Goal: Use online tool/utility: Utilize a website feature to perform a specific function

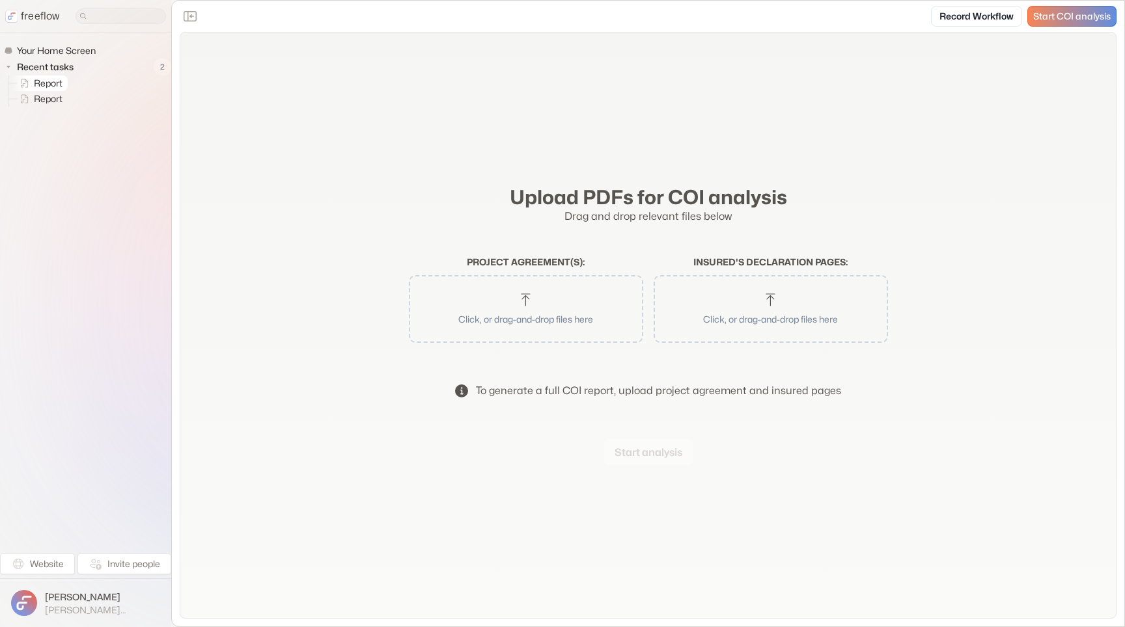
click at [45, 83] on span "Report" at bounding box center [48, 83] width 35 height 13
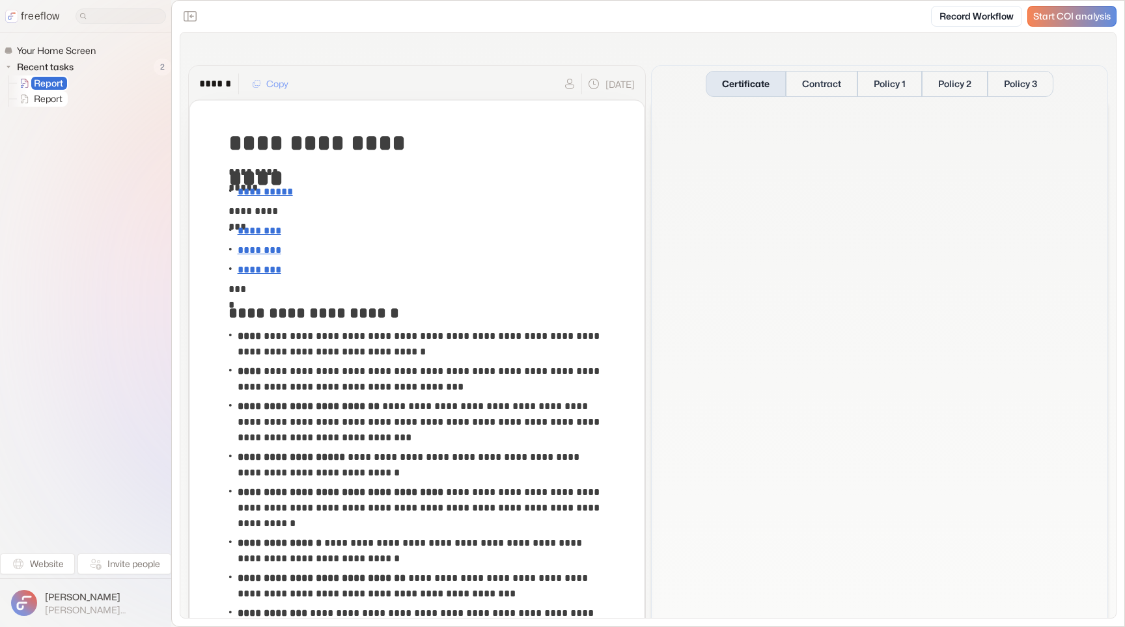
click at [54, 95] on span "Report" at bounding box center [48, 98] width 35 height 13
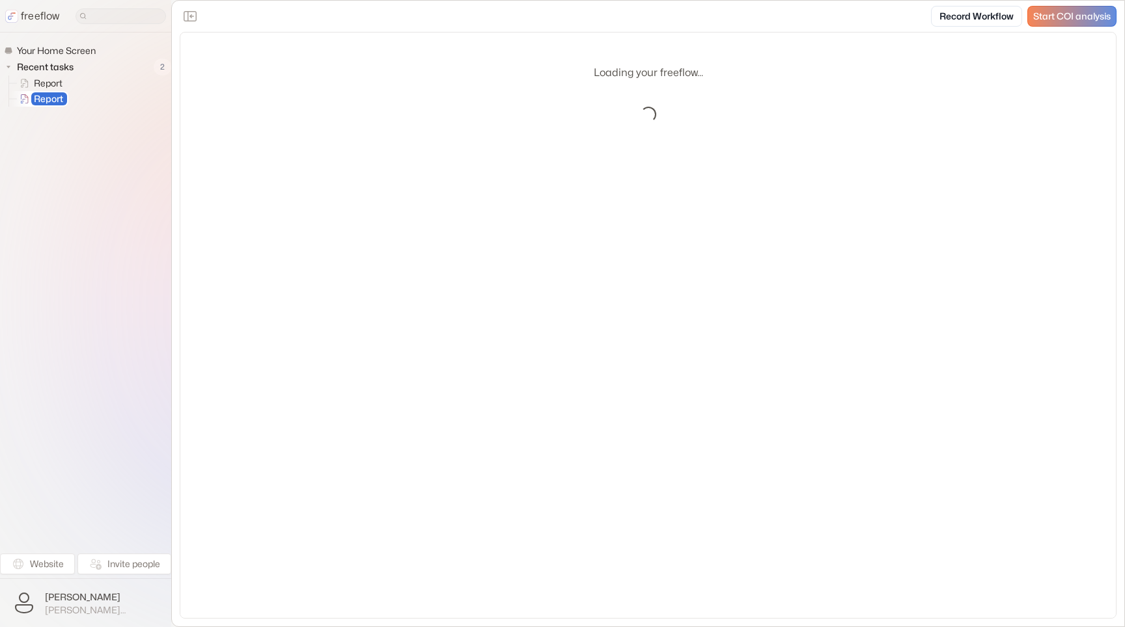
click at [44, 85] on span "Report" at bounding box center [48, 83] width 35 height 13
click at [42, 18] on p "freeflow" at bounding box center [40, 16] width 39 height 16
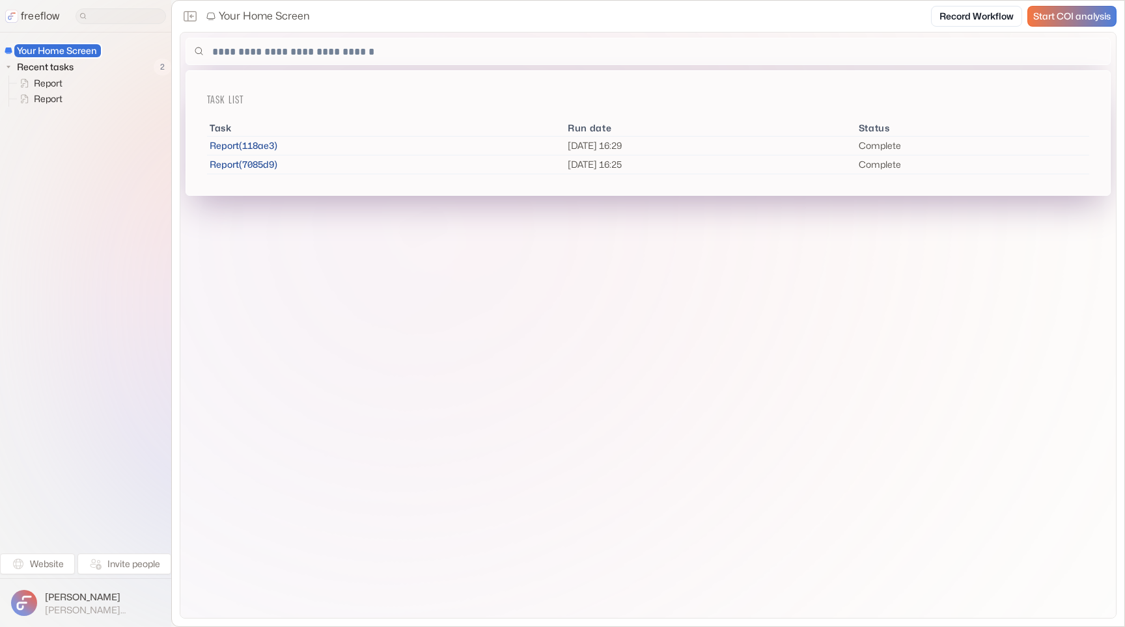
click at [1073, 16] on span "Start COI analysis" at bounding box center [1071, 16] width 77 height 11
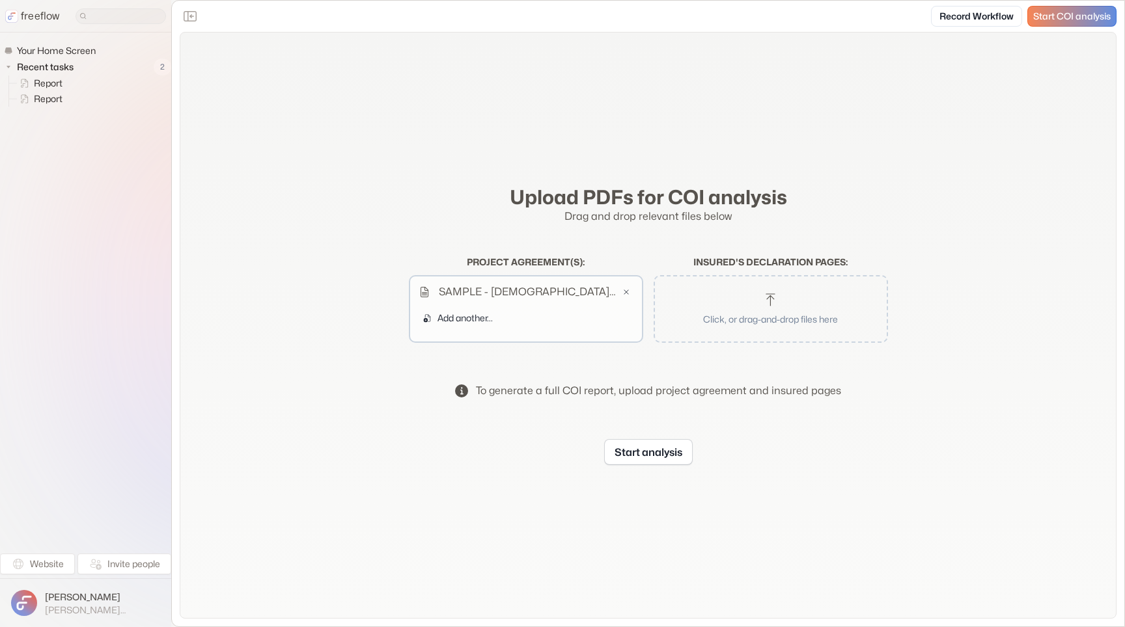
click at [715, 330] on button "Click, or drag-and-drop files here" at bounding box center [770, 309] width 221 height 55
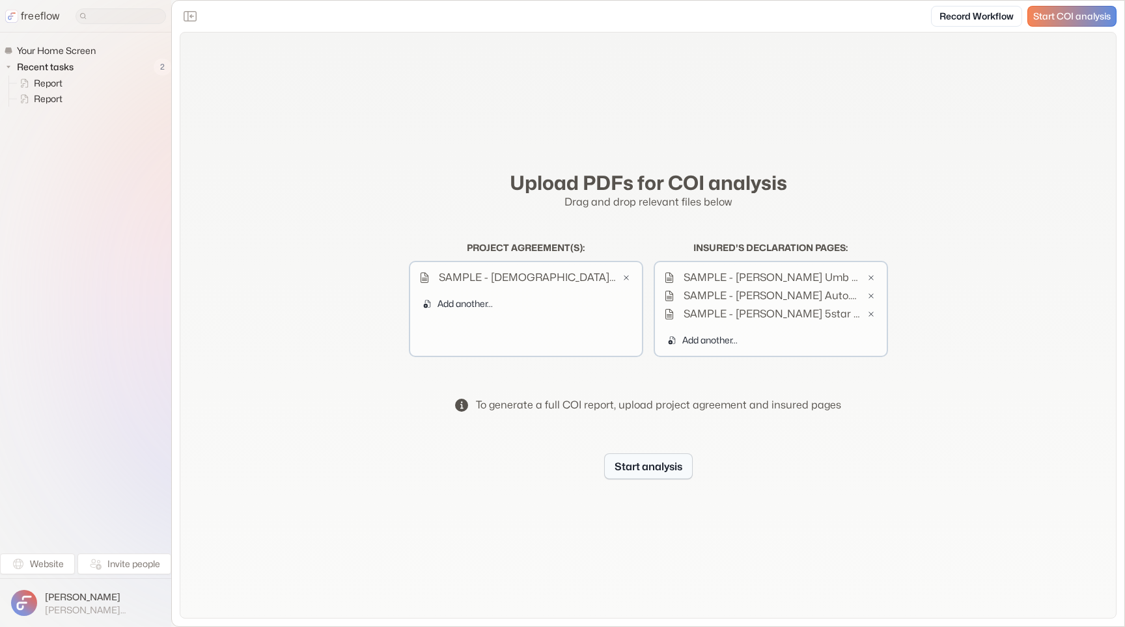
click at [670, 474] on button "Start analysis" at bounding box center [648, 467] width 89 height 26
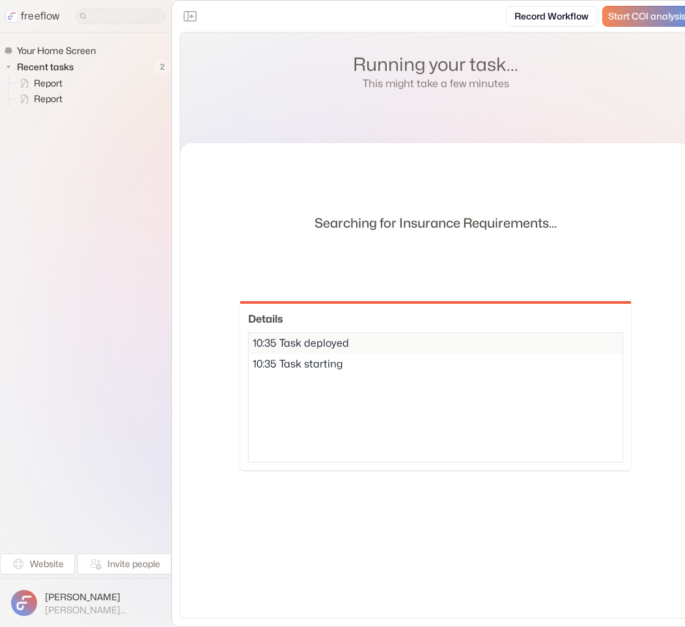
click at [458, 16] on div "Record Workflow Start COI analysis" at bounding box center [435, 16] width 527 height 31
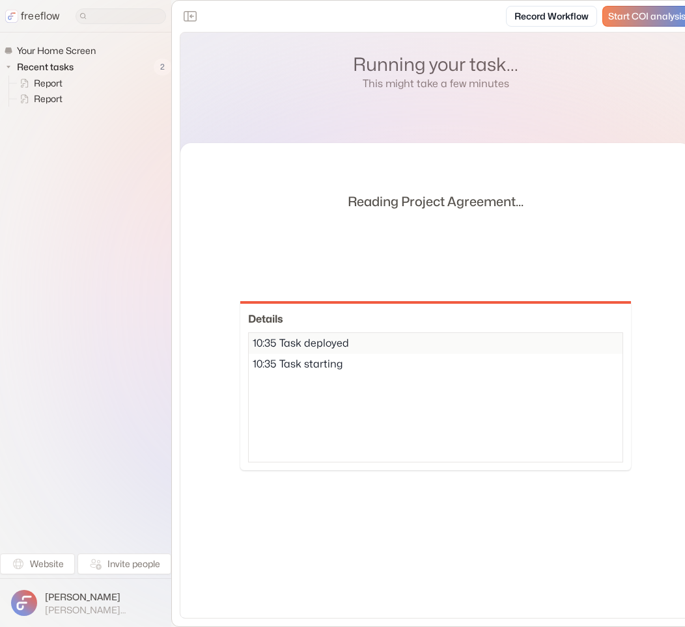
drag, startPoint x: 359, startPoint y: 59, endPoint x: 508, endPoint y: 87, distance: 151.7
click at [508, 87] on div "Running your task... This might take a few minutes" at bounding box center [435, 71] width 165 height 36
click at [508, 87] on div at bounding box center [436, 371] width 812 height 628
click at [501, 87] on div at bounding box center [436, 371] width 812 height 628
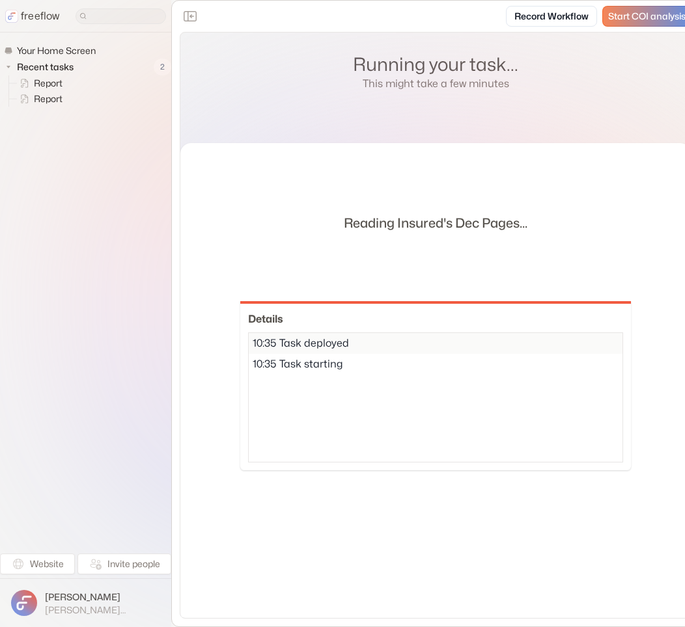
drag, startPoint x: 501, startPoint y: 87, endPoint x: 361, endPoint y: 61, distance: 142.2
click at [361, 120] on div at bounding box center [436, 371] width 650 height 502
drag, startPoint x: 361, startPoint y: 61, endPoint x: 495, endPoint y: 76, distance: 134.9
click at [500, 120] on div at bounding box center [436, 371] width 650 height 502
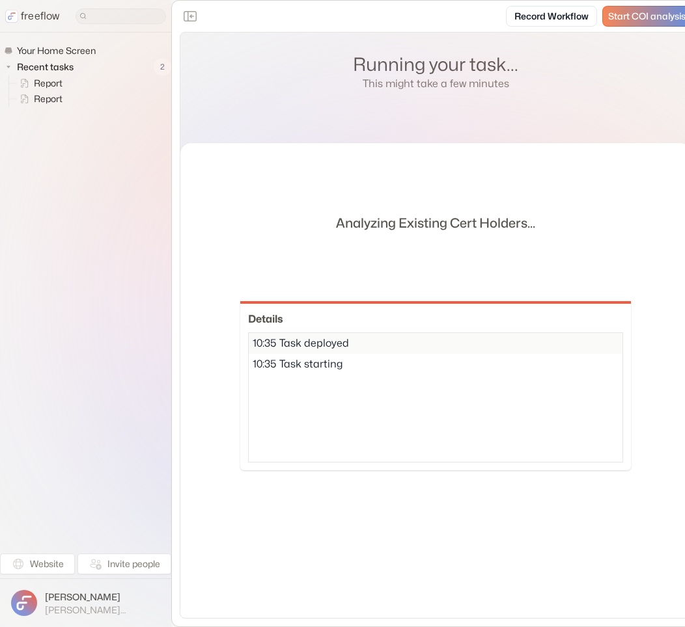
drag, startPoint x: 294, startPoint y: 340, endPoint x: 342, endPoint y: 363, distance: 53.6
click at [342, 363] on div "10:35 Task deployed 10:35 Task starting" at bounding box center [435, 398] width 375 height 130
click at [342, 363] on div "10:35 Task starting" at bounding box center [436, 364] width 374 height 21
